Goal: Information Seeking & Learning: Learn about a topic

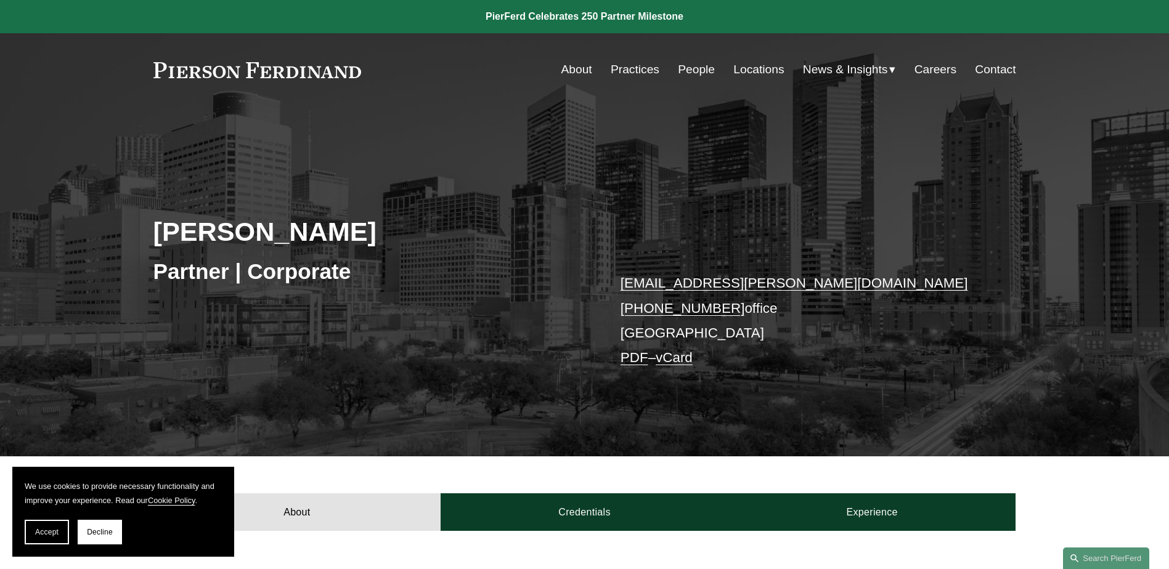
click at [694, 65] on link "People" at bounding box center [696, 69] width 37 height 23
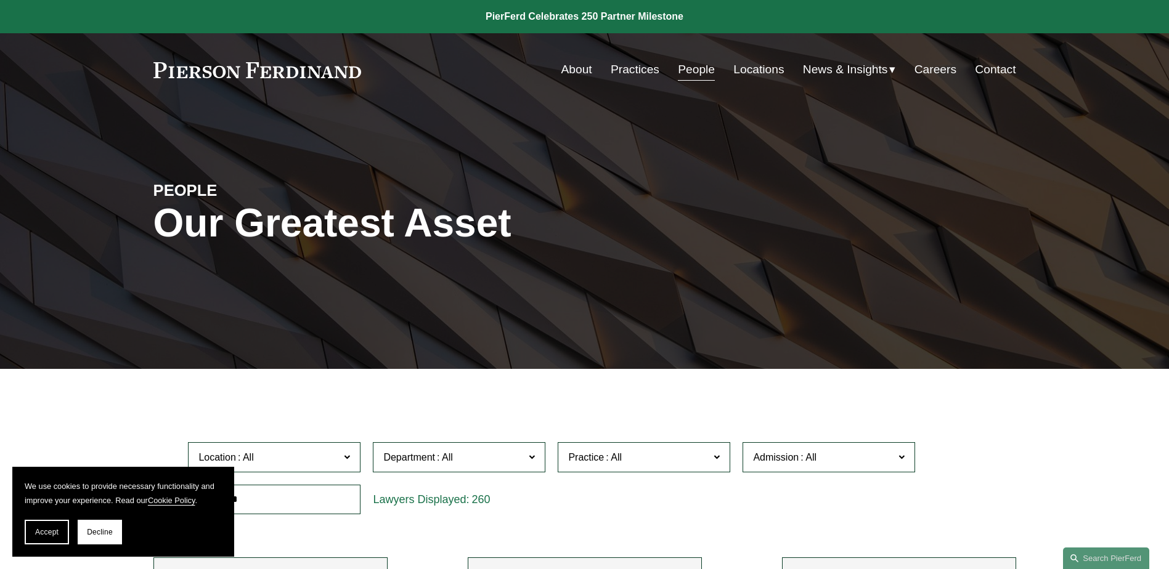
click at [752, 76] on link "Locations" at bounding box center [758, 69] width 51 height 23
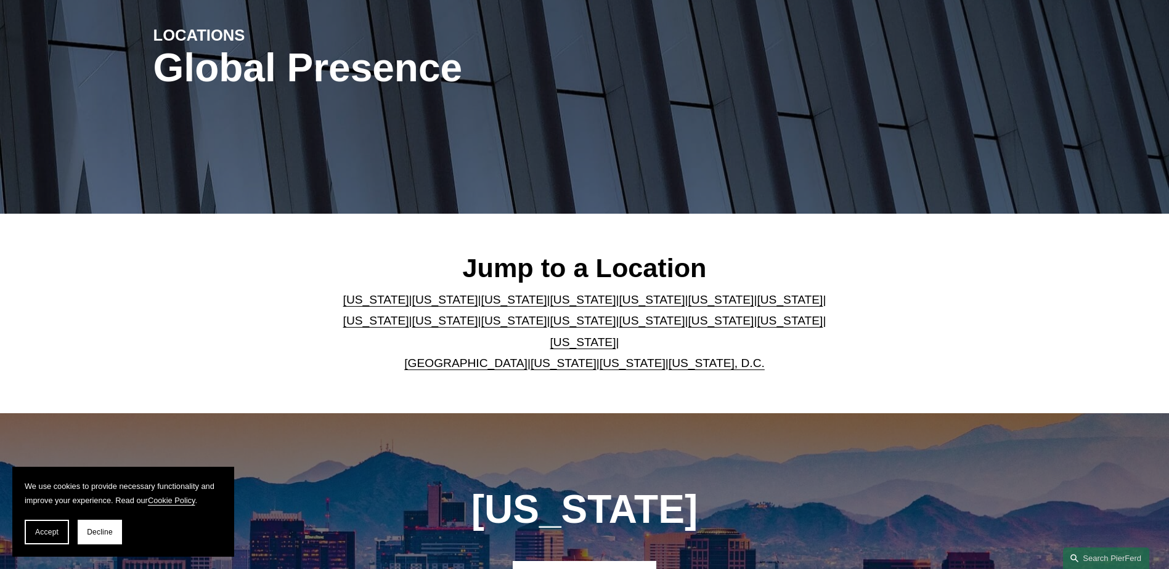
scroll to position [308, 0]
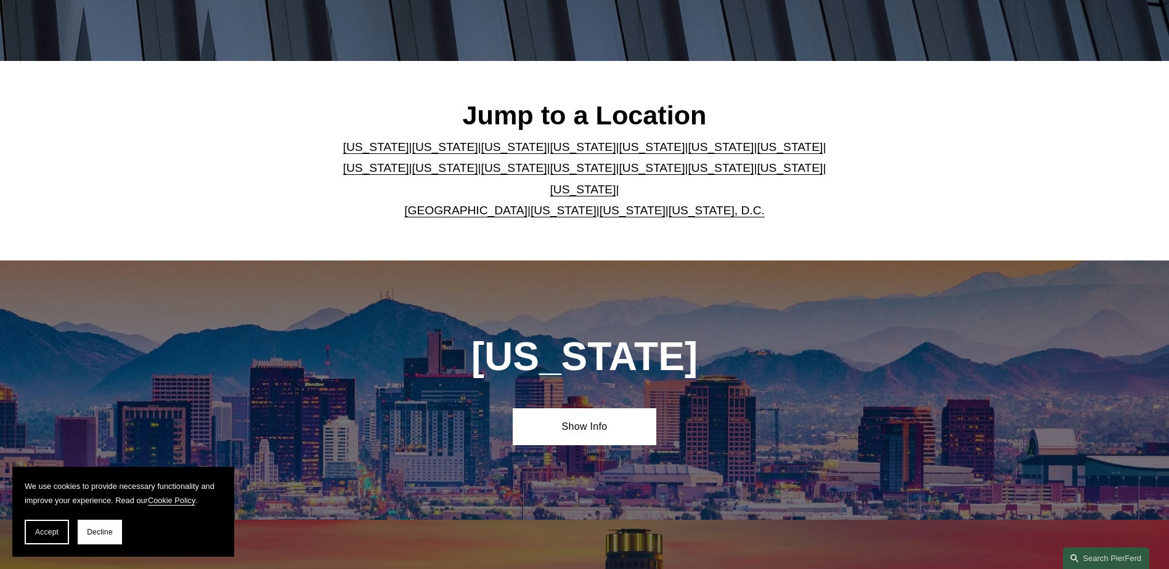
click at [616, 183] on link "[US_STATE]" at bounding box center [583, 189] width 66 height 13
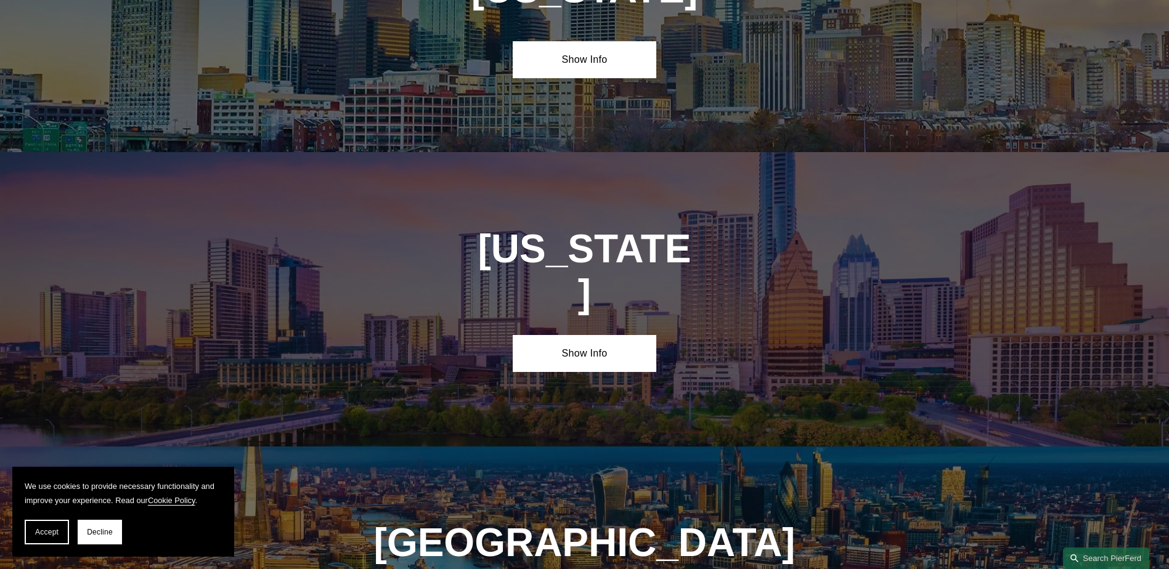
scroll to position [4194, 0]
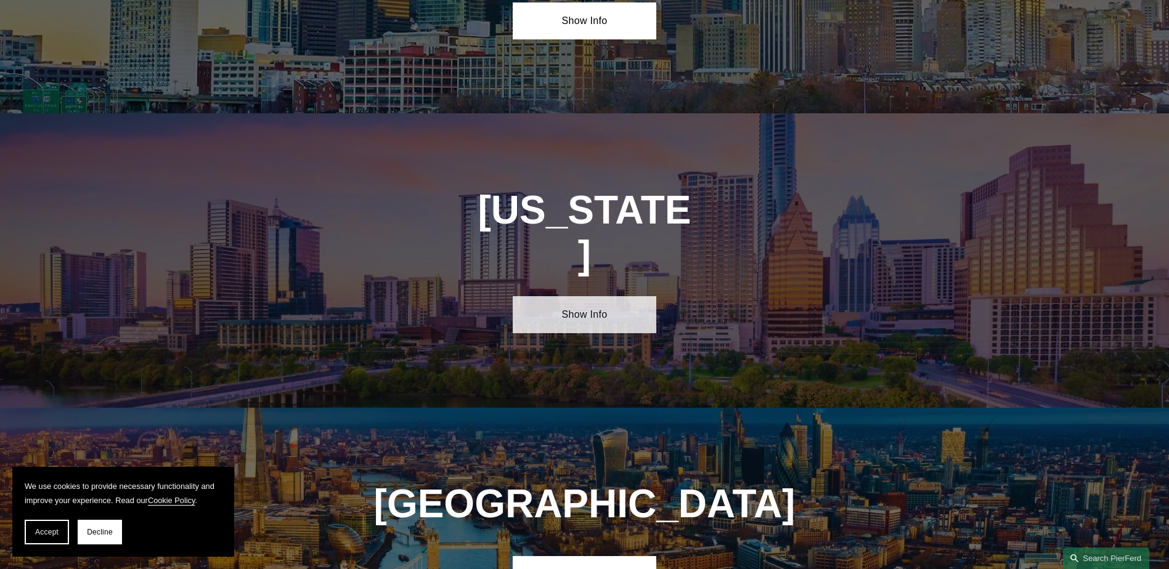
click at [583, 296] on link "Show Info" at bounding box center [585, 314] width 144 height 37
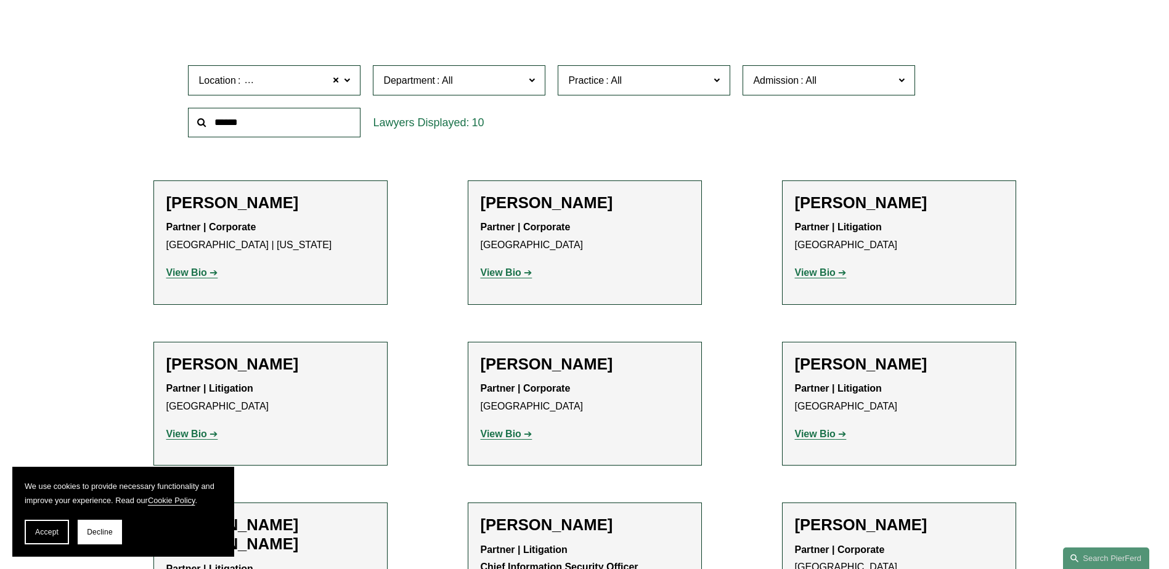
scroll to position [370, 0]
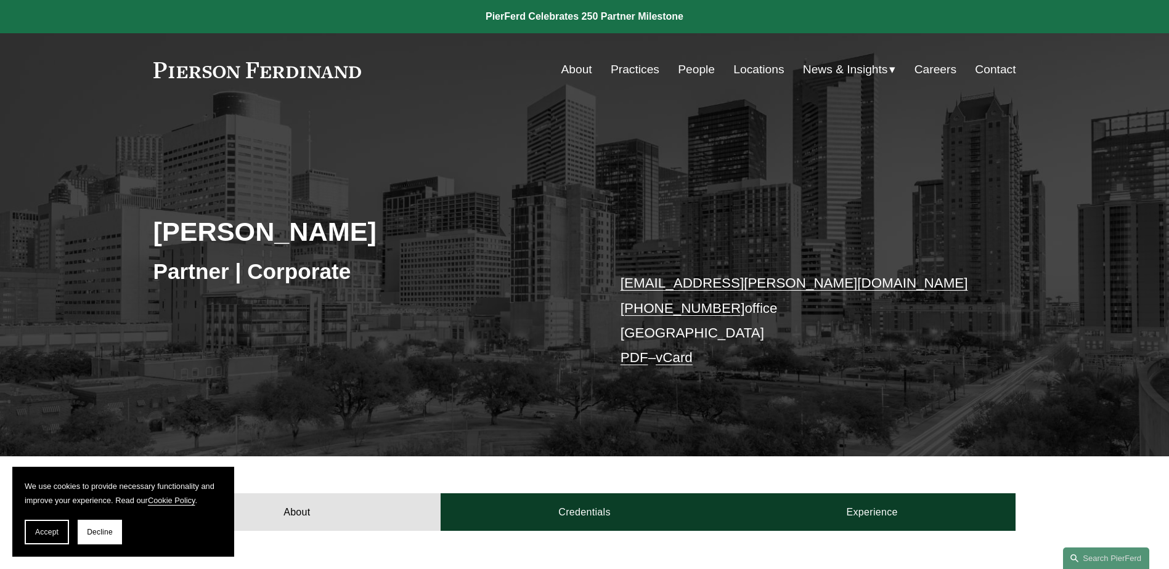
click at [618, 70] on link "Practices" at bounding box center [635, 69] width 49 height 23
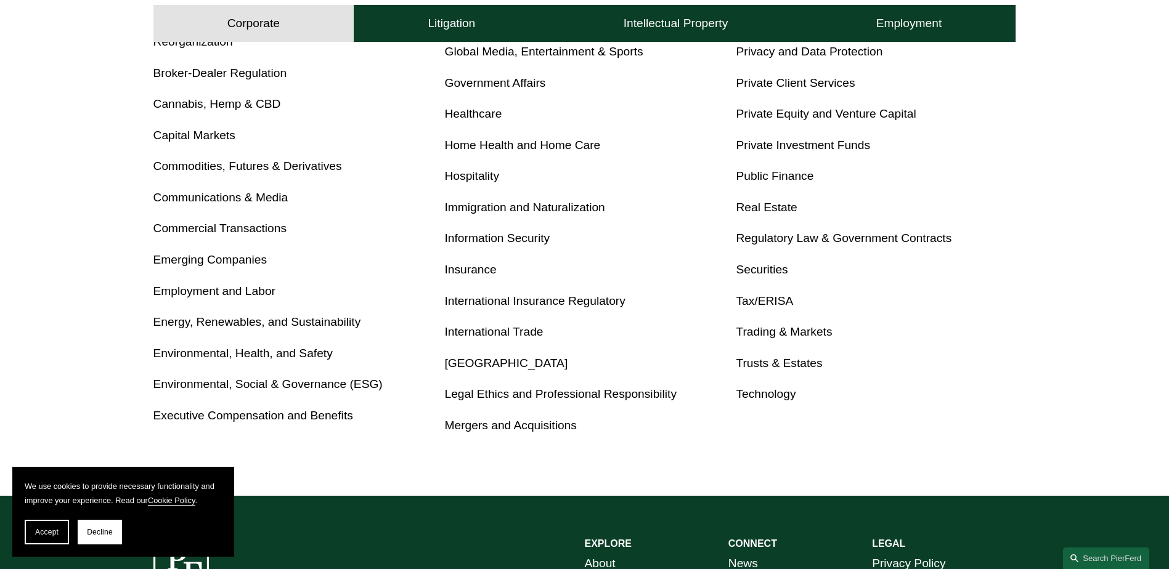
scroll to position [740, 0]
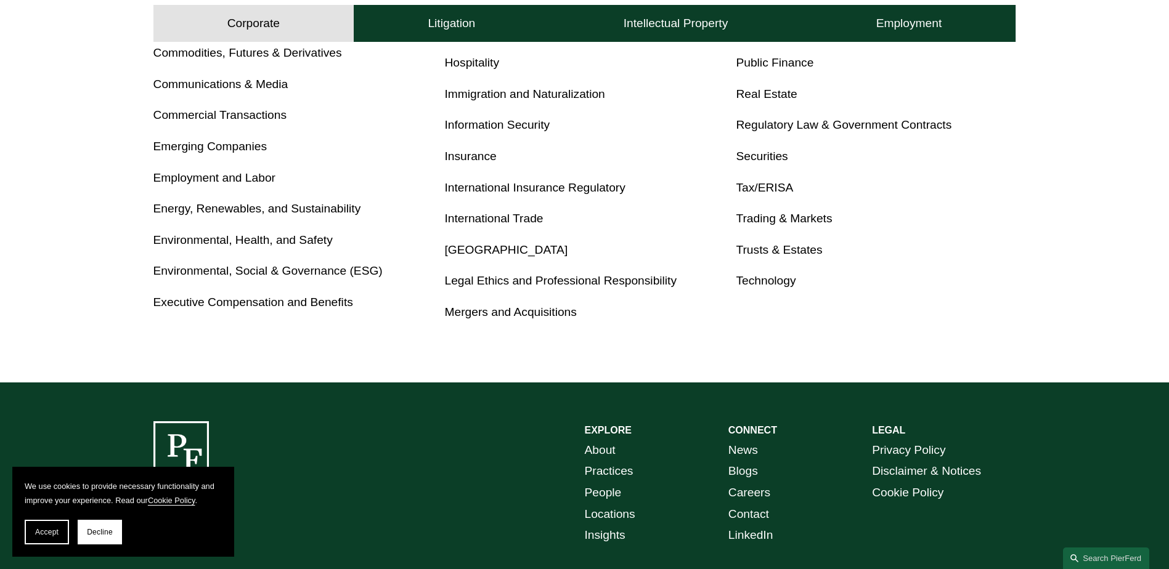
click at [786, 249] on link "Trusts & Estates" at bounding box center [779, 249] width 86 height 13
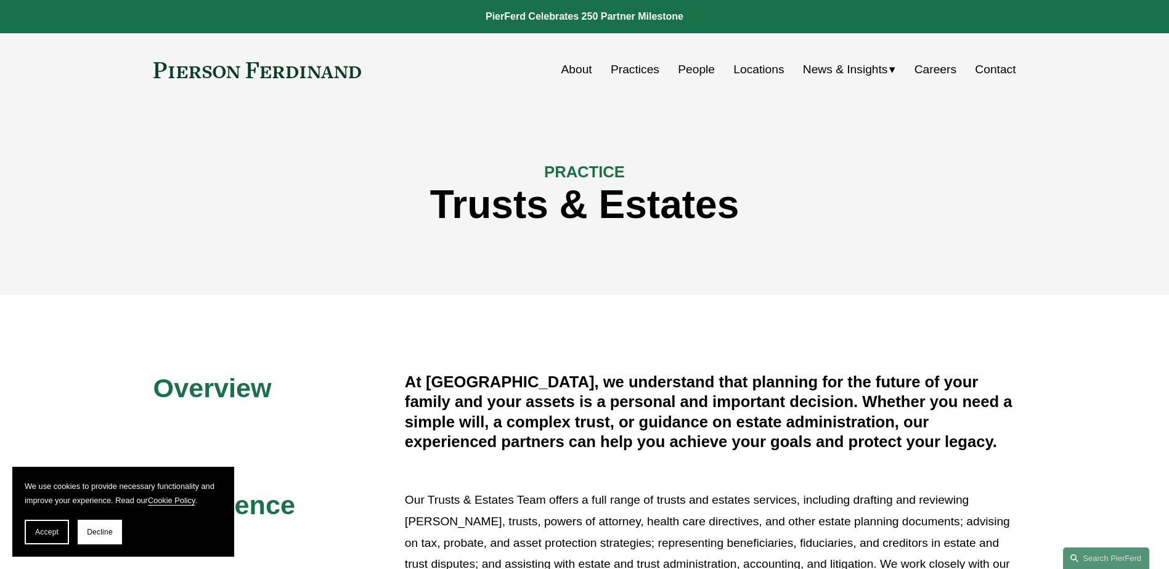
click at [582, 71] on link "About" at bounding box center [576, 69] width 31 height 23
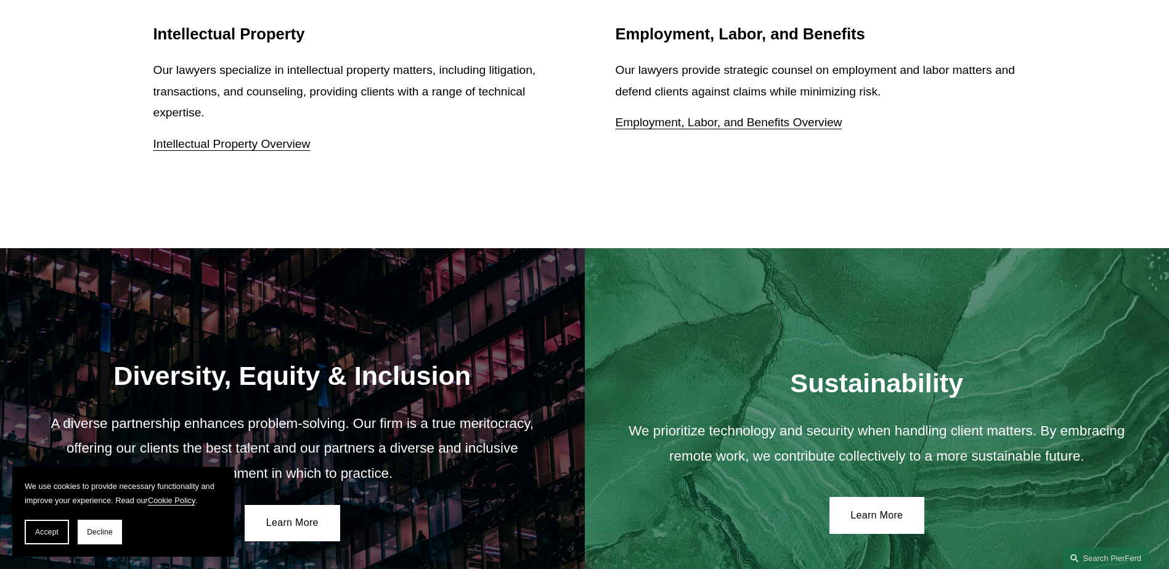
scroll to position [1526, 0]
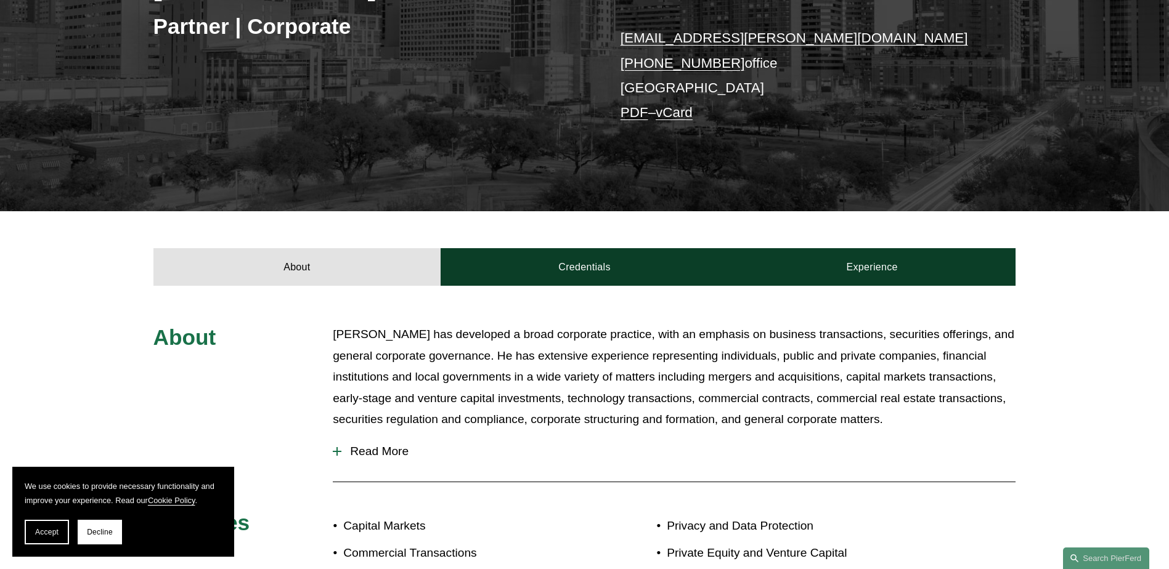
scroll to position [247, 0]
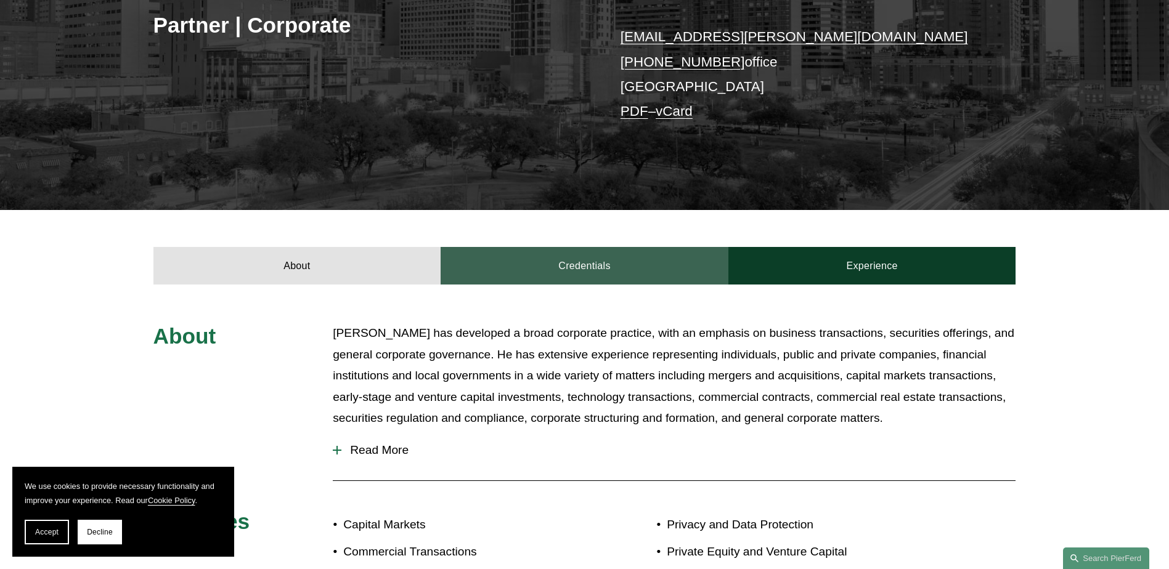
click at [603, 266] on link "Credentials" at bounding box center [585, 265] width 288 height 37
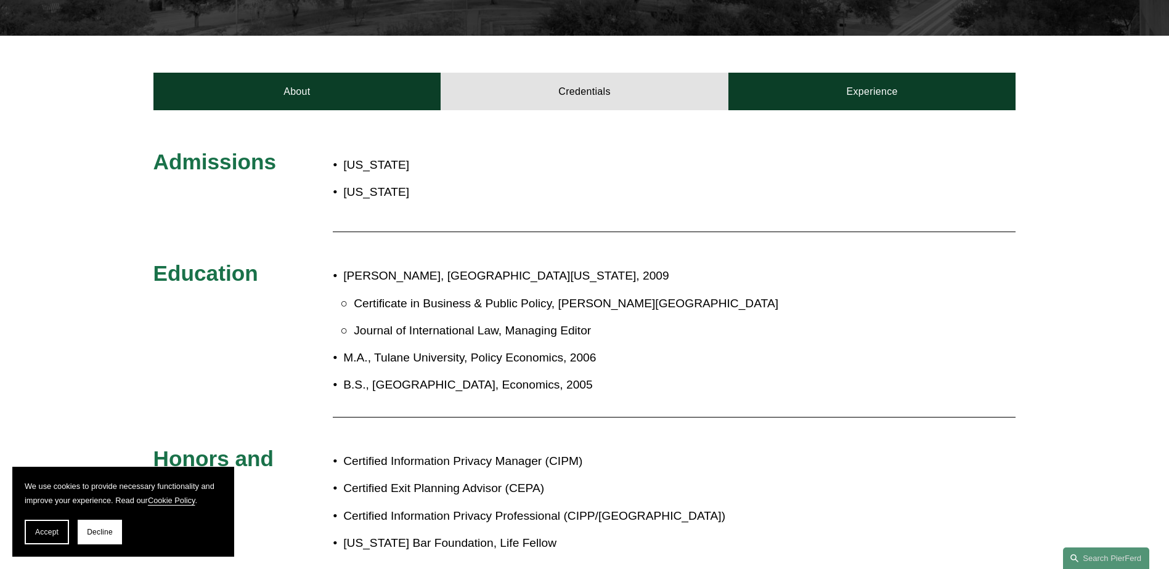
scroll to position [431, 0]
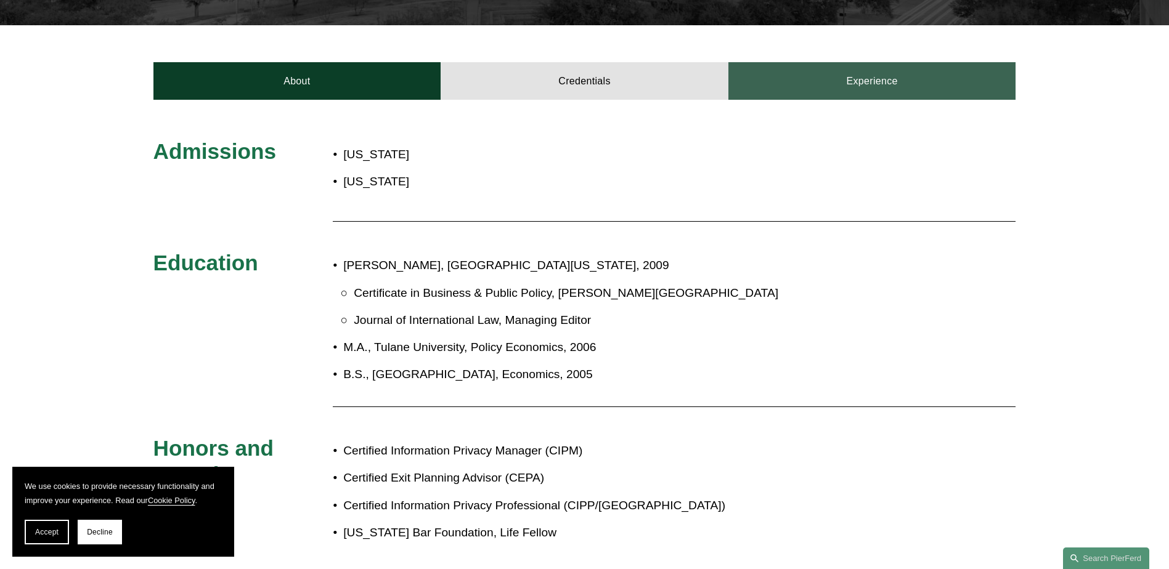
click at [860, 79] on link "Experience" at bounding box center [872, 80] width 288 height 37
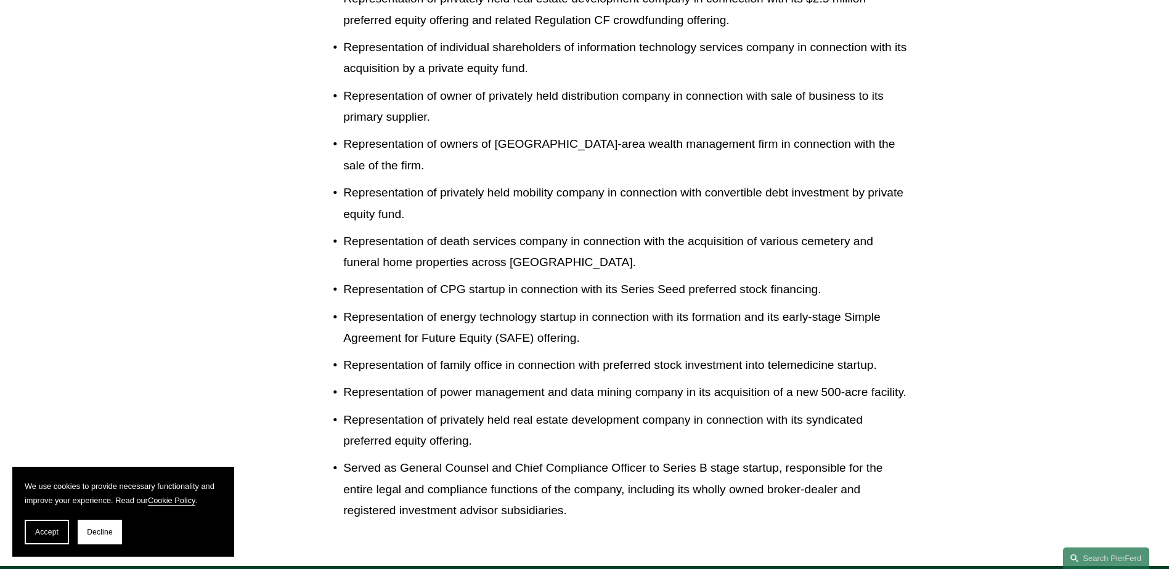
scroll to position [1541, 0]
